Goal: Task Accomplishment & Management: Manage account settings

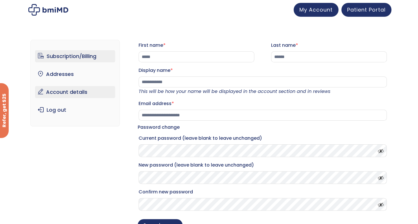
click at [59, 56] on link "Subscription/Billing" at bounding box center [75, 56] width 80 height 12
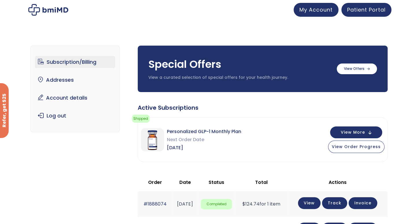
scroll to position [29, 0]
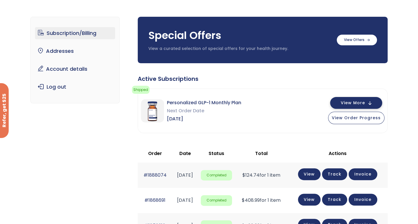
click at [358, 104] on span "View More" at bounding box center [353, 103] width 24 height 4
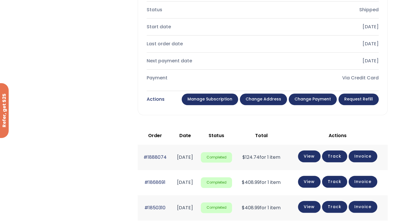
scroll to position [260, 0]
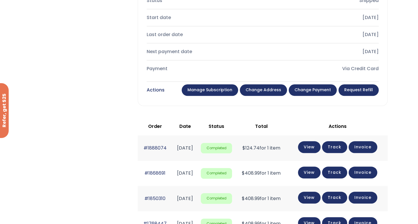
click at [210, 87] on link "Manage Subscription" at bounding box center [210, 90] width 56 height 12
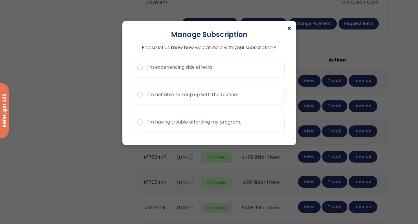
scroll to position [318, 0]
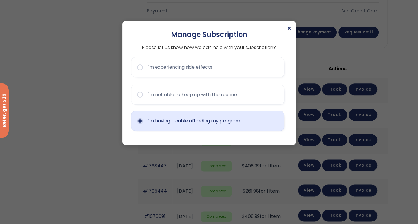
click at [141, 121] on button "I'm having trouble affording my program." at bounding box center [207, 121] width 153 height 20
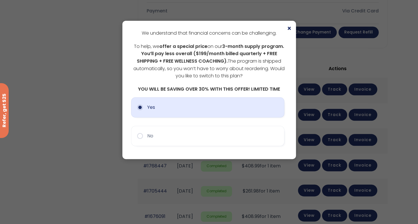
click at [141, 106] on button "Yes" at bounding box center [207, 107] width 153 height 20
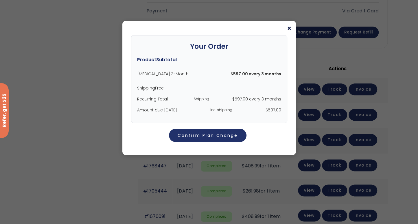
click at [289, 30] on span "×" at bounding box center [289, 28] width 5 height 7
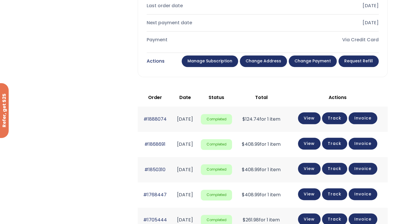
scroll to position [289, 0]
click at [233, 59] on link "Manage Subscription" at bounding box center [210, 62] width 56 height 12
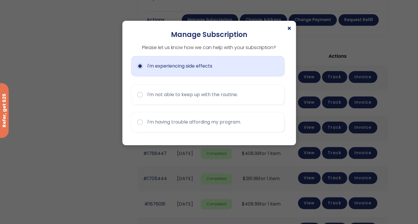
scroll to position [347, 0]
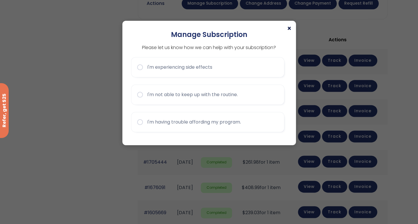
click at [289, 29] on span "×" at bounding box center [289, 28] width 5 height 7
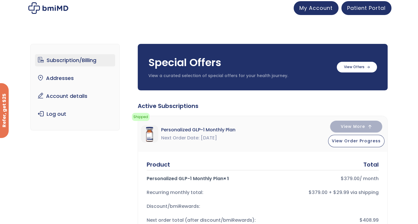
scroll to position [0, 0]
